Goal: Task Accomplishment & Management: Use online tool/utility

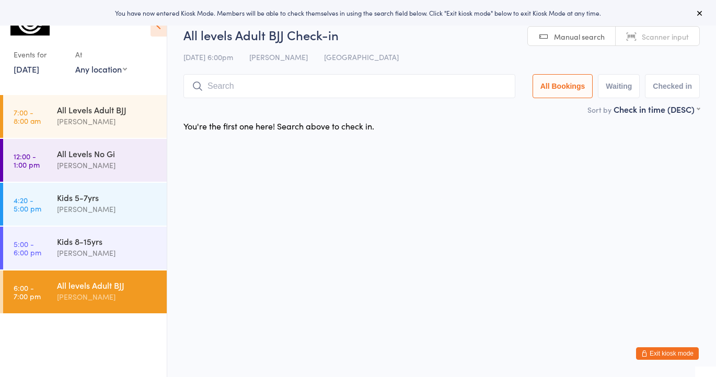
click at [664, 353] on button "Exit kiosk mode" at bounding box center [667, 354] width 63 height 13
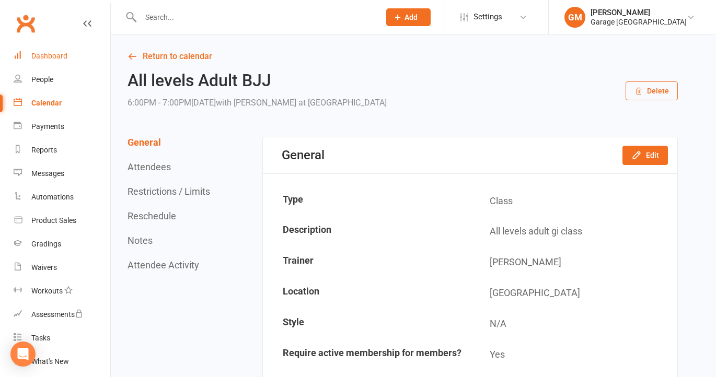
click at [50, 54] on div "Dashboard" at bounding box center [49, 56] width 36 height 8
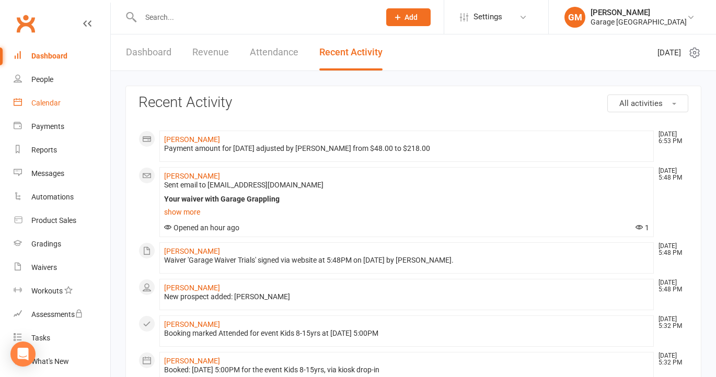
click at [44, 102] on div "Calendar" at bounding box center [45, 103] width 29 height 8
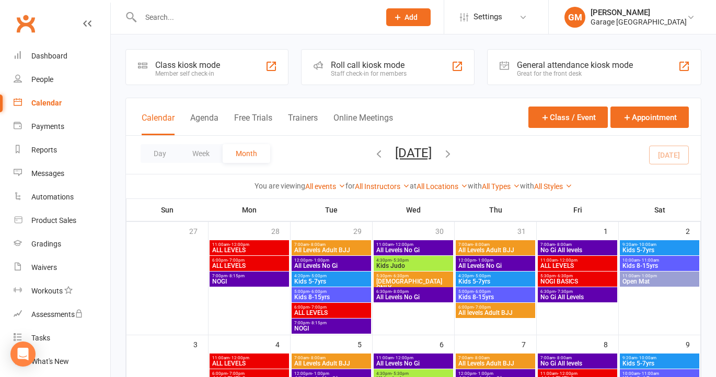
click at [194, 65] on div "Class kiosk mode" at bounding box center [187, 65] width 65 height 10
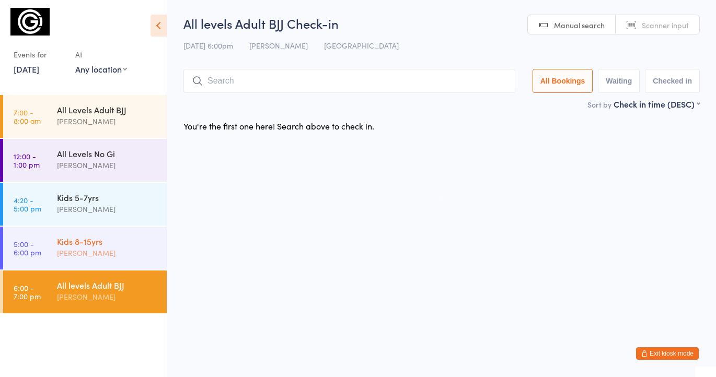
click at [120, 255] on div "[PERSON_NAME]" at bounding box center [107, 253] width 101 height 12
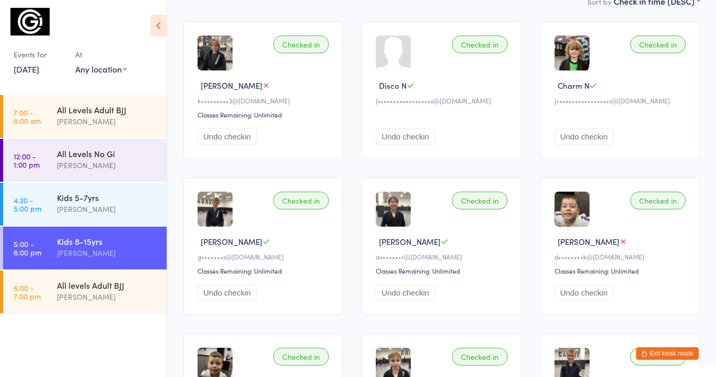
scroll to position [75, 0]
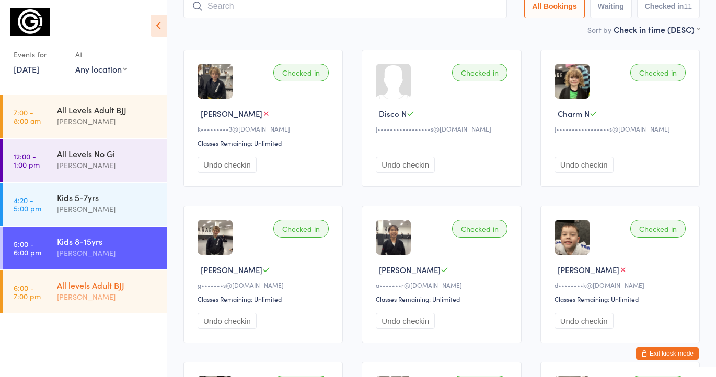
click at [107, 298] on div "[PERSON_NAME]" at bounding box center [107, 297] width 101 height 12
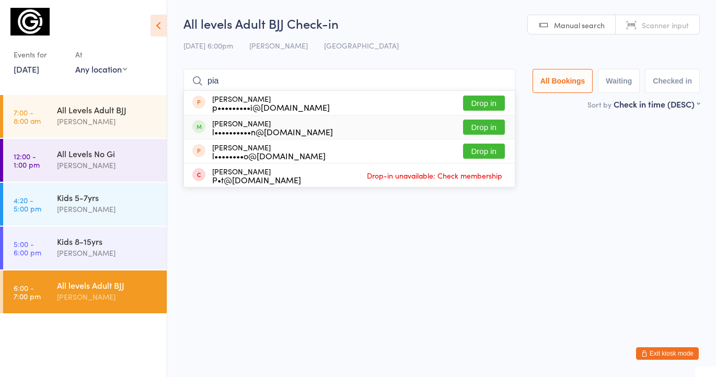
type input "pia"
click at [486, 125] on button "Drop in" at bounding box center [484, 127] width 42 height 15
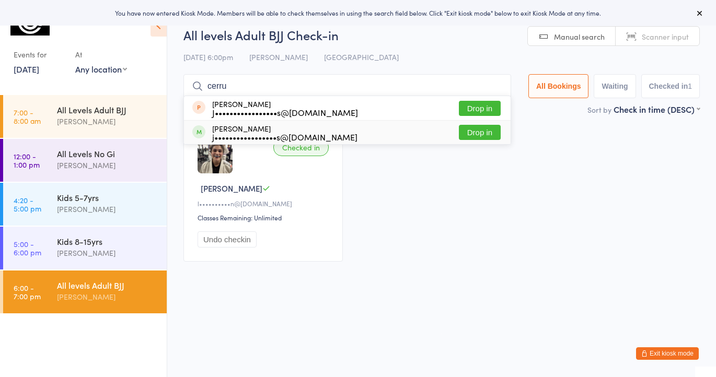
type input "cerru"
click at [470, 131] on button "Drop in" at bounding box center [480, 132] width 42 height 15
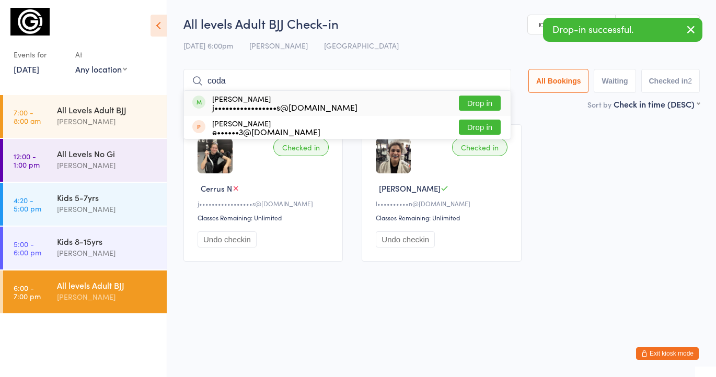
type input "coda"
click at [470, 101] on button "Drop in" at bounding box center [480, 103] width 42 height 15
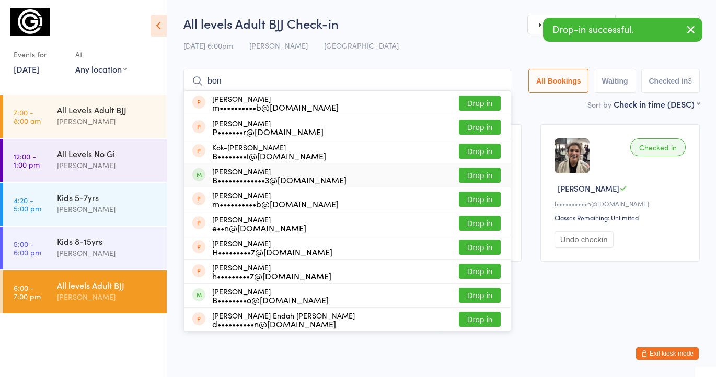
type input "bon"
click at [483, 175] on button "Drop in" at bounding box center [480, 175] width 42 height 15
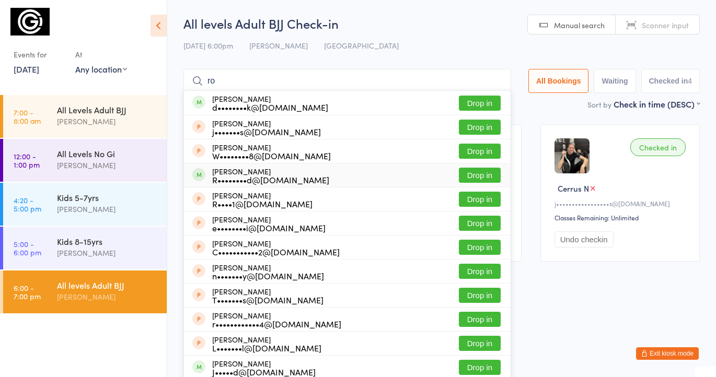
type input "ro"
click at [484, 175] on button "Drop in" at bounding box center [480, 175] width 42 height 15
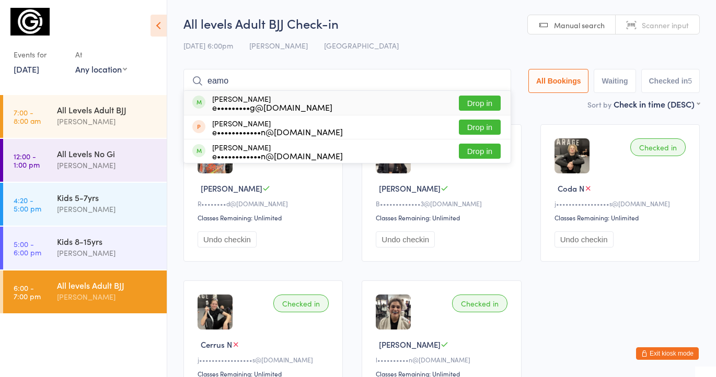
type input "eamo"
click at [474, 101] on button "Drop in" at bounding box center [480, 103] width 42 height 15
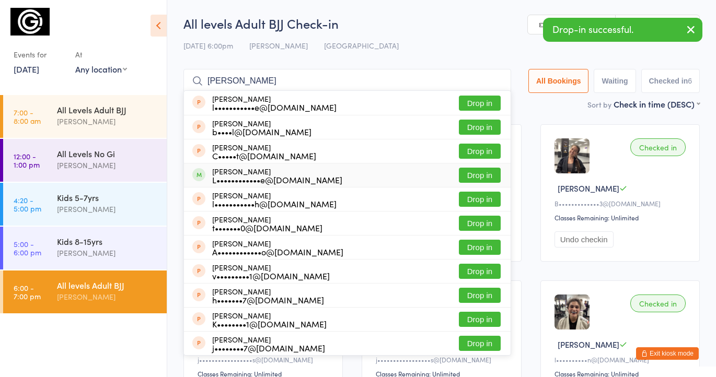
type input "lach"
click at [477, 174] on button "Drop in" at bounding box center [480, 175] width 42 height 15
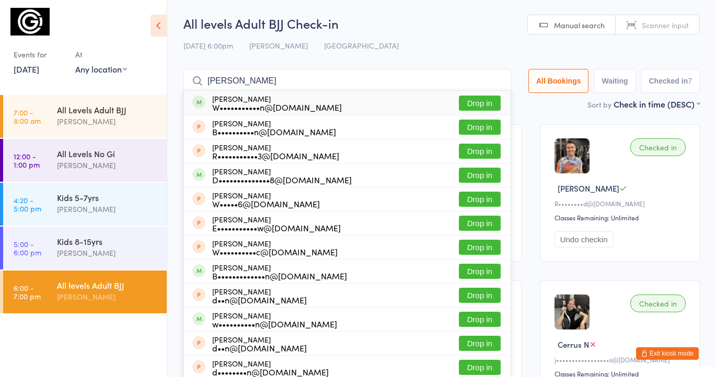
type input "warren"
click at [490, 102] on button "Drop in" at bounding box center [480, 103] width 42 height 15
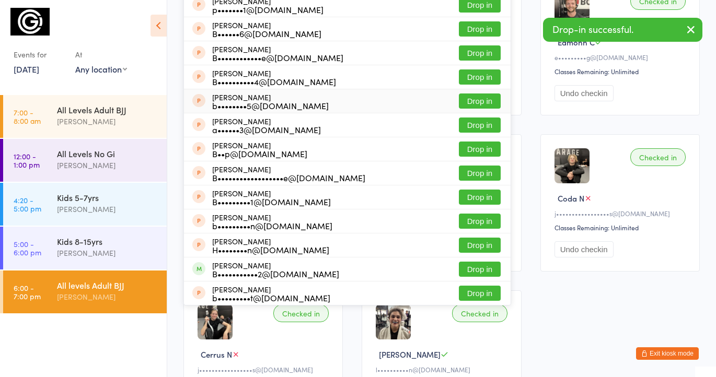
scroll to position [165, 0]
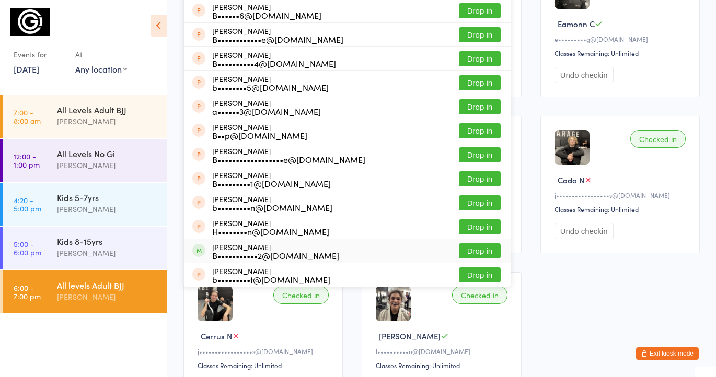
type input "ben"
click at [485, 250] on button "Drop in" at bounding box center [480, 251] width 42 height 15
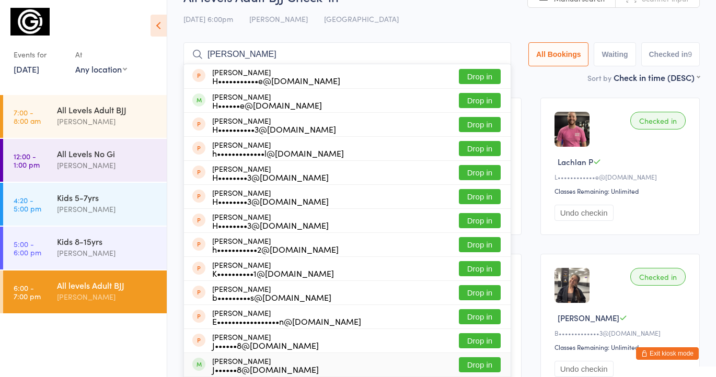
scroll to position [24, 0]
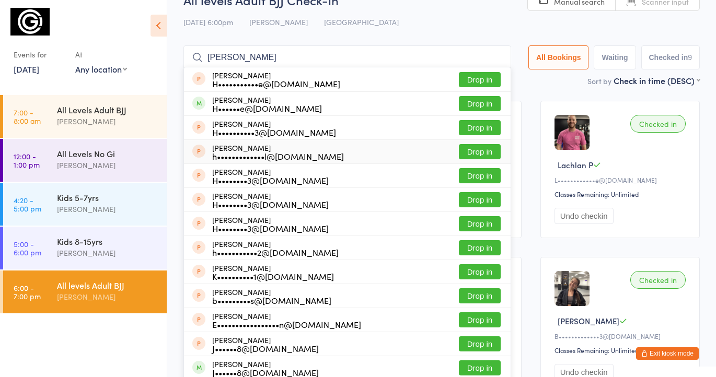
type input "harry"
click at [660, 354] on button "Exit kiosk mode" at bounding box center [667, 354] width 63 height 13
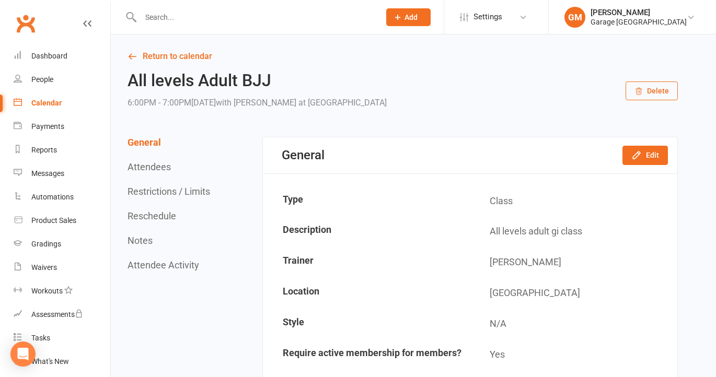
click at [180, 9] on div at bounding box center [248, 17] width 247 height 34
click at [166, 16] on input "text" at bounding box center [254, 17] width 235 height 15
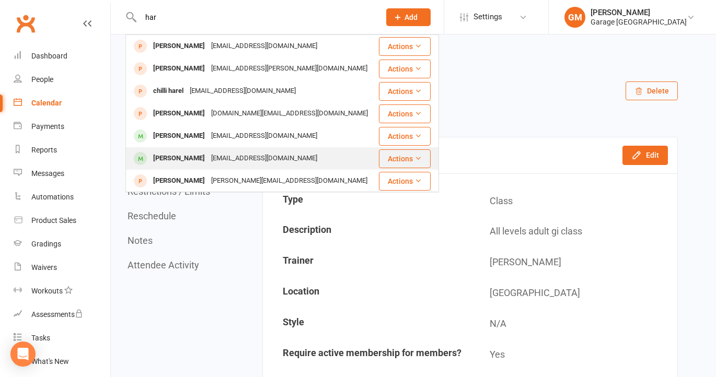
type input "har"
click at [162, 161] on div "Harry Cole" at bounding box center [179, 158] width 58 height 15
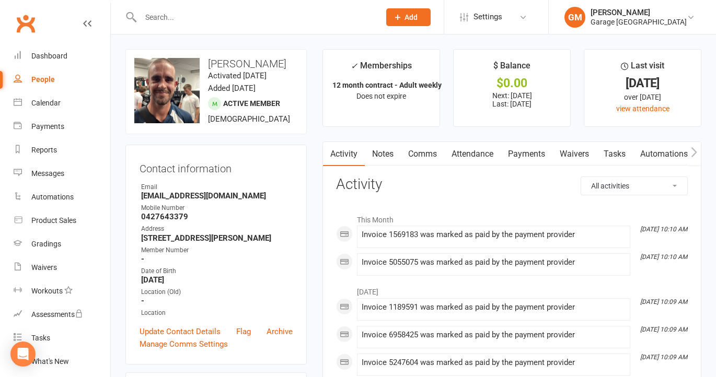
click at [526, 153] on link "Payments" at bounding box center [527, 154] width 52 height 24
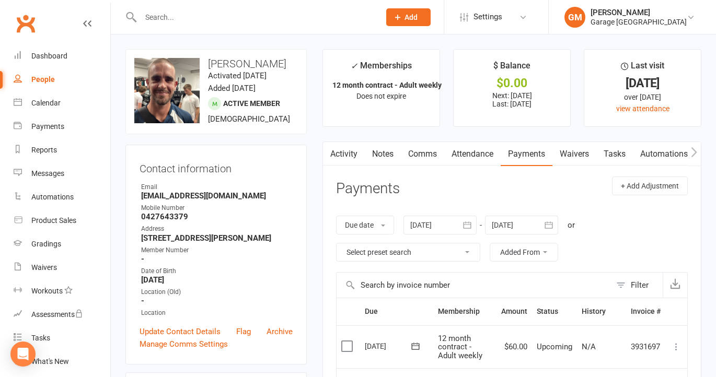
click at [197, 17] on input "text" at bounding box center [254, 17] width 235 height 15
click at [49, 99] on div "Calendar" at bounding box center [45, 103] width 29 height 8
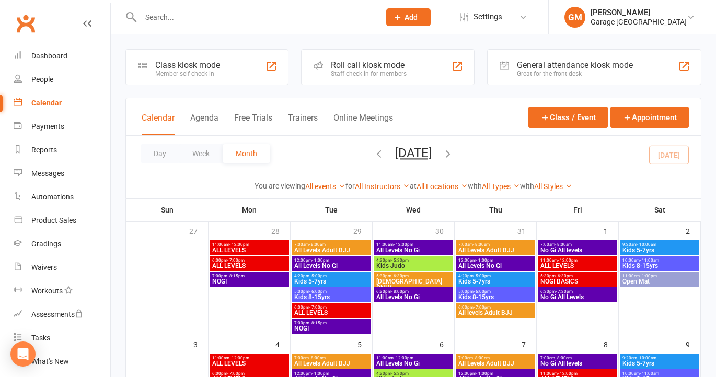
click at [209, 64] on div "Class kiosk mode" at bounding box center [187, 65] width 65 height 10
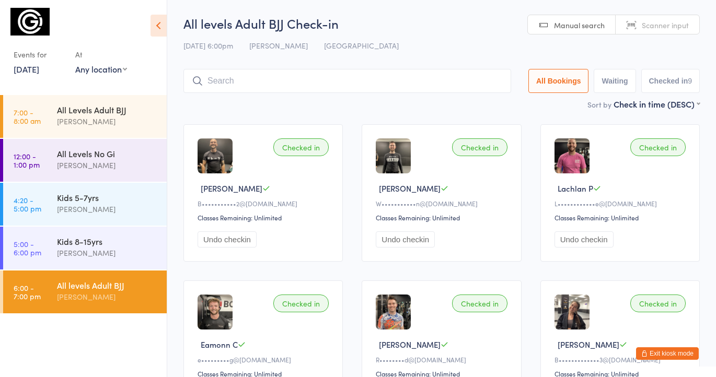
click at [210, 65] on div "All levels Adult BJJ Check-in [DATE] 6:00pm [PERSON_NAME] Bondi Junction Manual…" at bounding box center [441, 57] width 516 height 84
click at [228, 83] on input "search" at bounding box center [347, 81] width 328 height 24
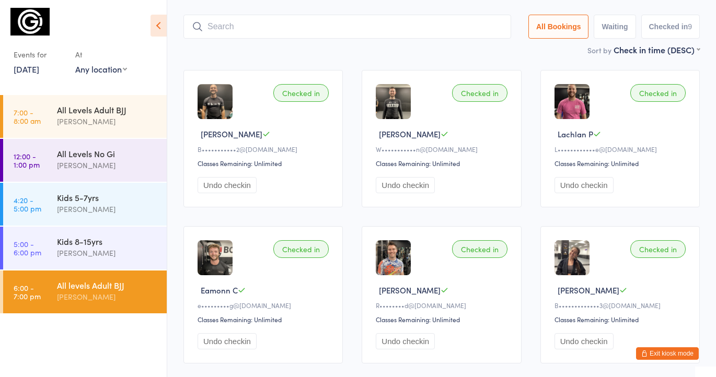
scroll to position [70, 0]
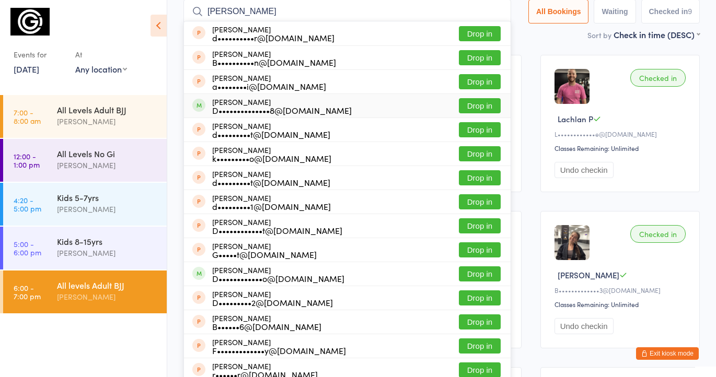
type input "[PERSON_NAME]"
click at [475, 109] on button "Drop in" at bounding box center [480, 105] width 42 height 15
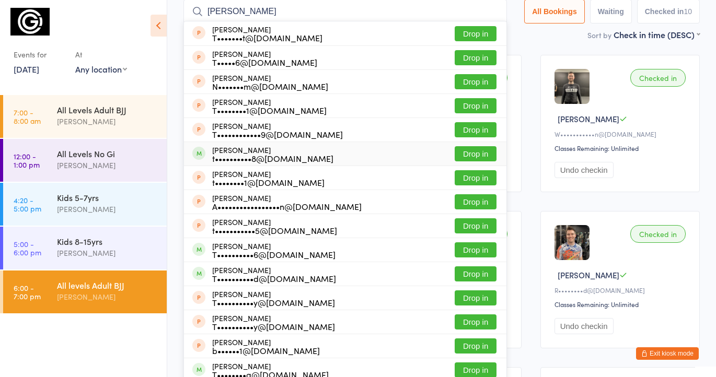
type input "[PERSON_NAME]"
click at [470, 154] on button "Drop in" at bounding box center [476, 153] width 42 height 15
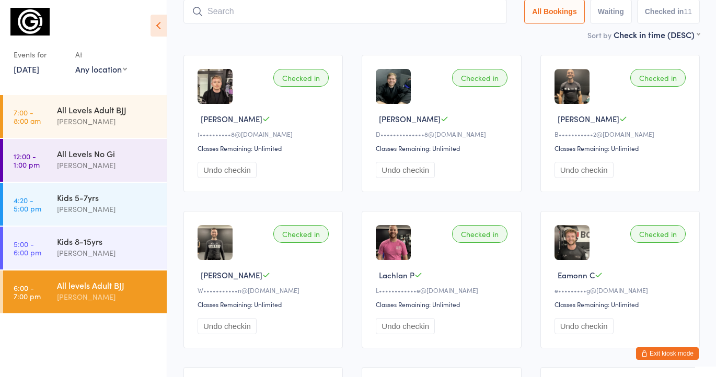
click at [470, 154] on div "Checked in [PERSON_NAME] P D••••••••••••••8@[DOMAIN_NAME] Classes Remaining: Un…" at bounding box center [441, 123] width 159 height 137
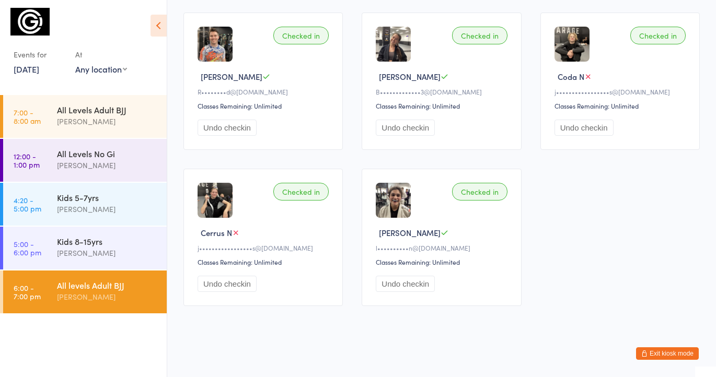
scroll to position [0, 0]
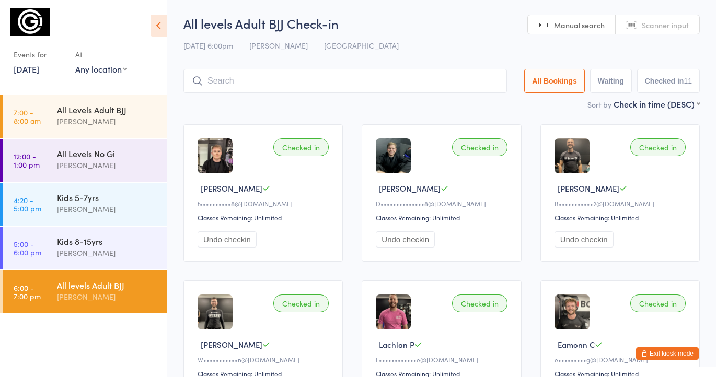
click at [216, 83] on input "search" at bounding box center [344, 81] width 323 height 24
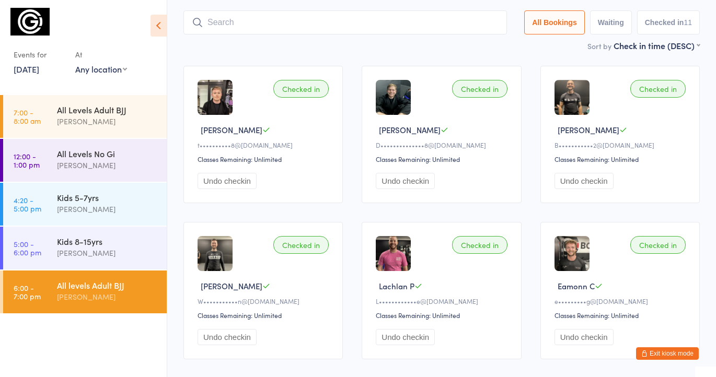
scroll to position [70, 0]
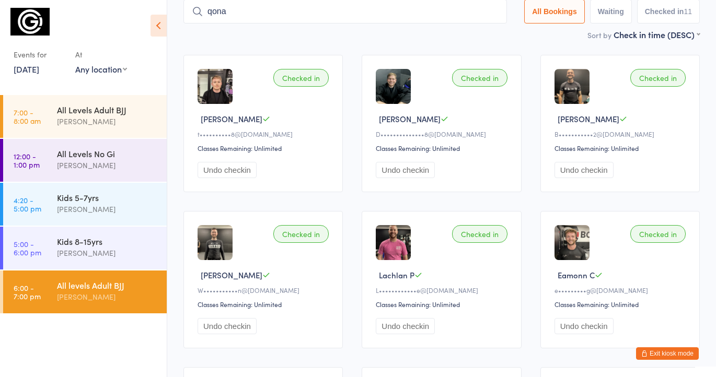
click at [253, 14] on input "qona" at bounding box center [344, 11] width 323 height 24
type input "q"
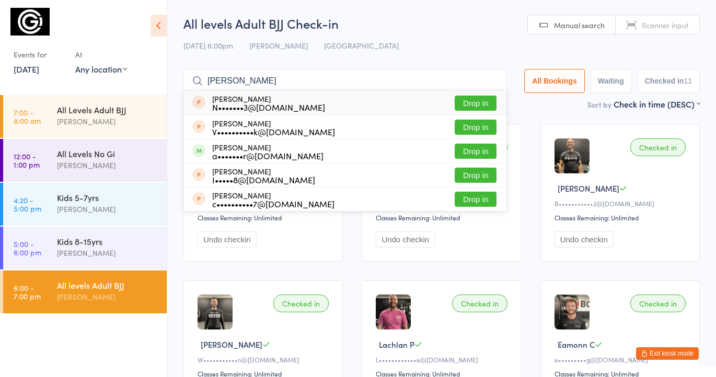
type input "[PERSON_NAME]"
click at [472, 103] on button "Drop in" at bounding box center [476, 103] width 42 height 15
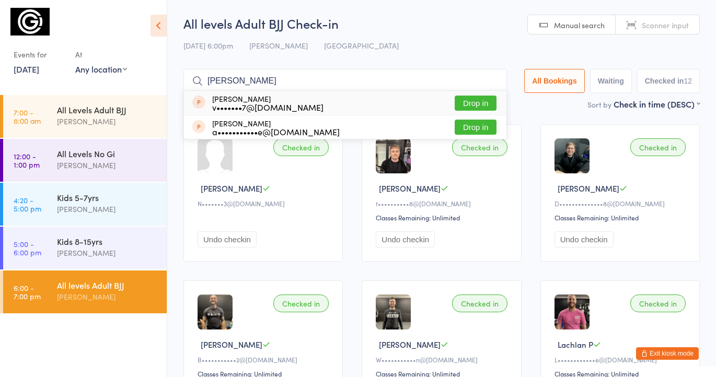
type input "[PERSON_NAME]"
